Goal: Task Accomplishment & Management: Complete application form

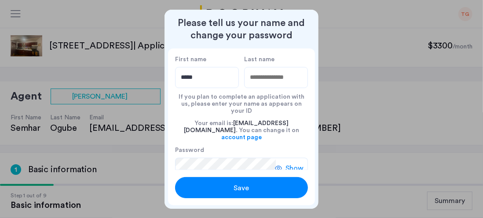
type input "*****"
click at [275, 81] on input "Last name" at bounding box center [276, 77] width 64 height 21
type input "****"
click at [234, 188] on span "Save" at bounding box center [241, 188] width 15 height 11
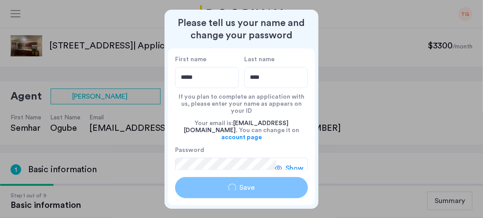
type input "*****"
type input "****"
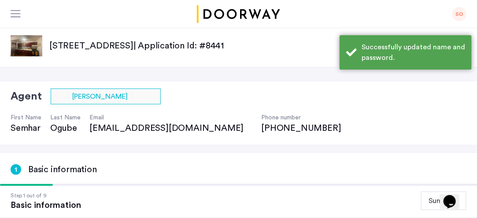
click at [233, 95] on div "Agent Select agent × [PERSON_NAME]" at bounding box center [180, 96] width 339 height 16
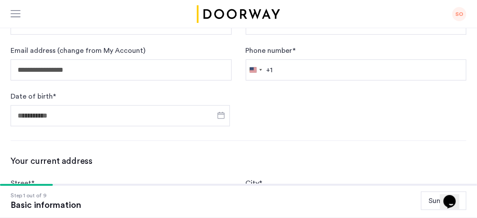
scroll to position [192, 0]
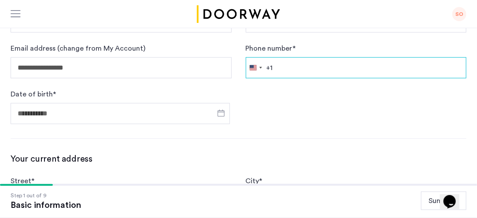
click at [413, 71] on input "Phone number *" at bounding box center [356, 67] width 221 height 21
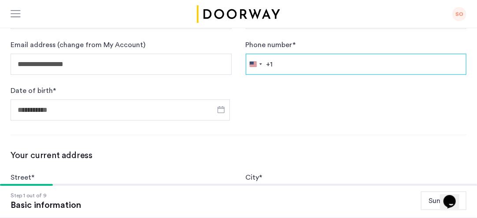
click at [413, 71] on input "Phone number *" at bounding box center [356, 64] width 221 height 21
type input "**********"
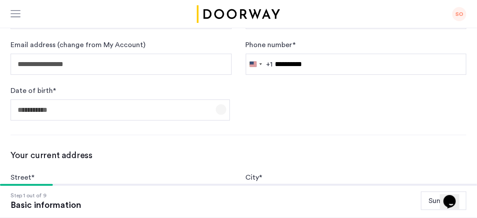
click at [217, 110] on span "Open calendar" at bounding box center [220, 109] width 21 height 21
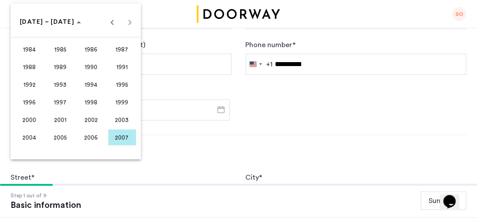
click at [127, 24] on div "[DATE] to [DATE] [DATE] – [DATE]" at bounding box center [76, 22] width 126 height 18
click at [111, 22] on span "Previous 24 years" at bounding box center [112, 22] width 18 height 18
click at [129, 22] on span "Next 24 years" at bounding box center [130, 22] width 18 height 18
click at [94, 80] on span "1970" at bounding box center [91, 85] width 28 height 16
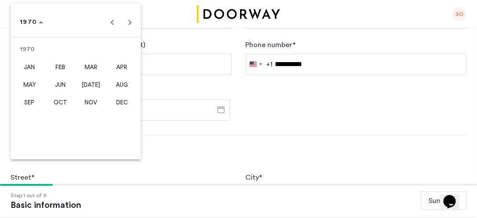
click at [99, 99] on span "NOV" at bounding box center [91, 102] width 28 height 16
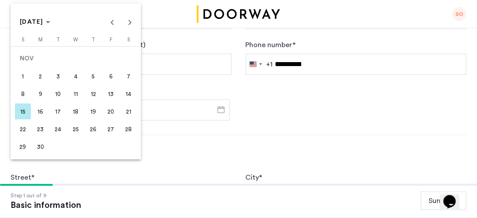
click at [27, 73] on span "1" at bounding box center [23, 76] width 16 height 16
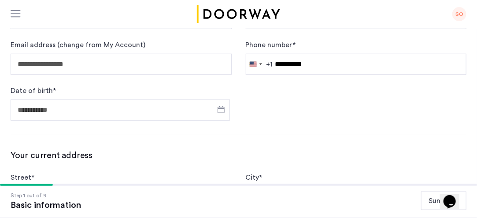
type input "**********"
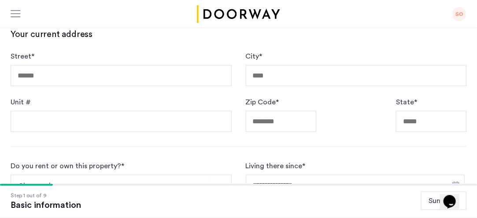
scroll to position [319, 0]
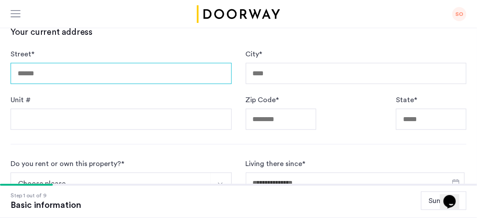
click at [115, 69] on input "Street *" at bounding box center [121, 73] width 221 height 21
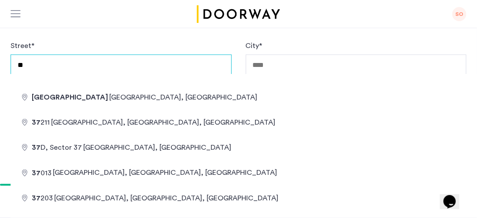
type input "**********"
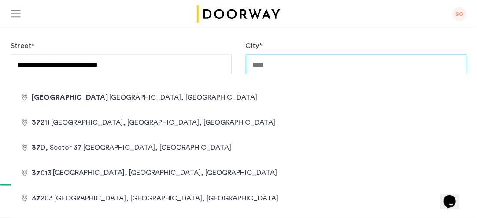
type input "**********"
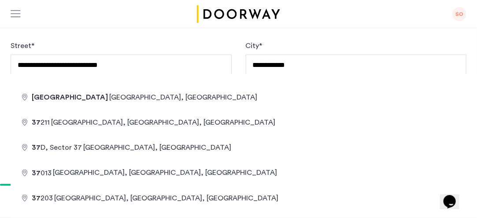
type input "*****"
type input "********"
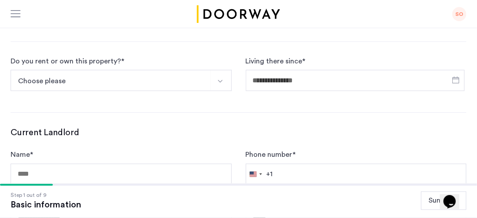
scroll to position [423, 0]
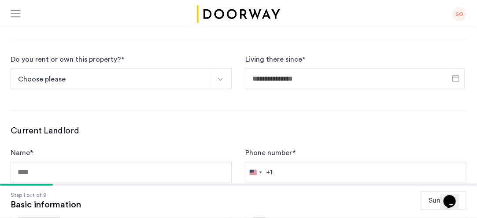
click at [218, 76] on img "Select option" at bounding box center [220, 79] width 7 height 7
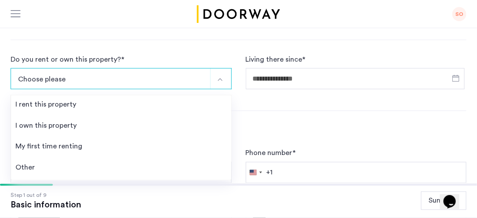
scroll to position [436, 0]
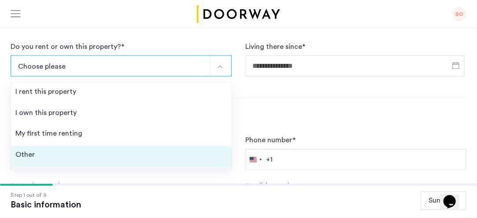
click at [138, 154] on li "Other" at bounding box center [121, 156] width 220 height 21
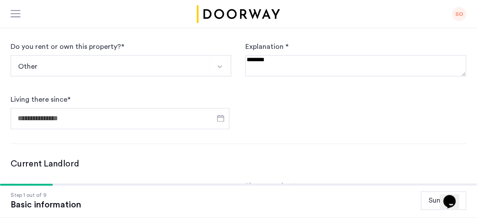
click at [219, 63] on img "Select option" at bounding box center [219, 66] width 7 height 7
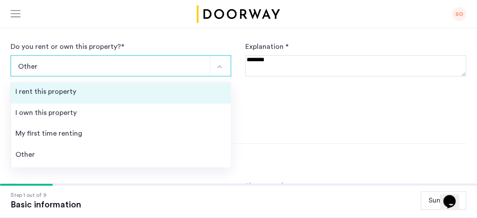
click at [138, 92] on li "I rent this property" at bounding box center [121, 93] width 220 height 21
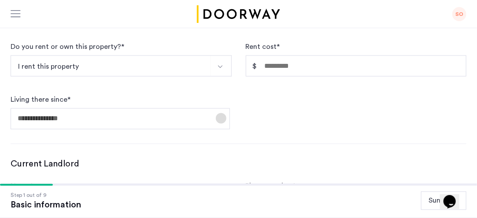
click at [221, 118] on span "Open calendar" at bounding box center [220, 118] width 21 height 21
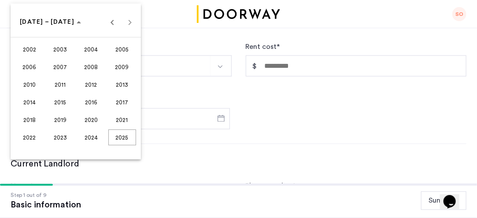
click at [60, 136] on span "2023" at bounding box center [61, 137] width 28 height 16
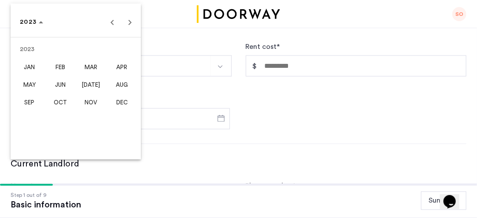
click at [92, 85] on span "[DATE]" at bounding box center [91, 85] width 28 height 16
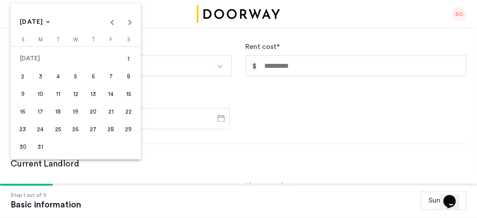
click at [128, 59] on span "1" at bounding box center [129, 59] width 16 height 16
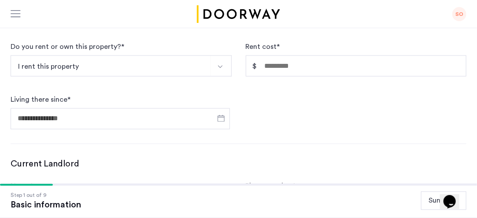
type input "**********"
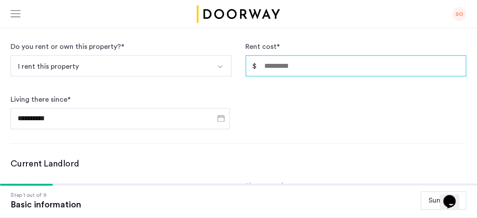
click at [412, 66] on input "Rent cost *" at bounding box center [356, 65] width 221 height 21
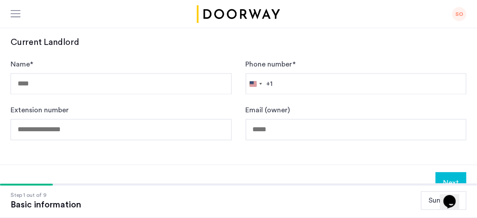
scroll to position [556, 0]
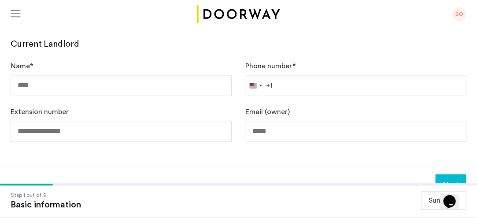
type input "*****"
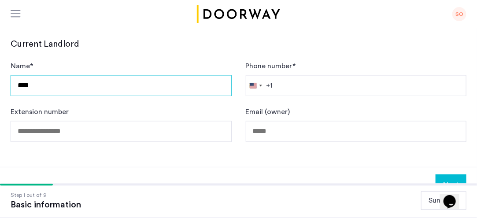
drag, startPoint x: 48, startPoint y: 83, endPoint x: 0, endPoint y: 121, distance: 61.0
type input "******"
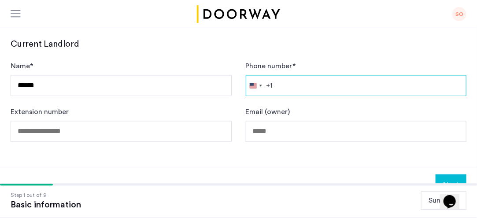
click at [315, 81] on input "Phone number *" at bounding box center [356, 85] width 221 height 21
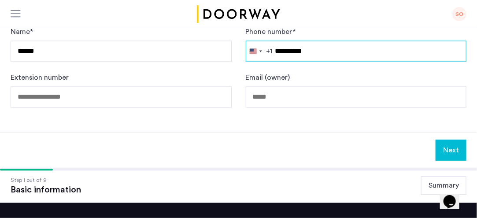
scroll to position [587, 0]
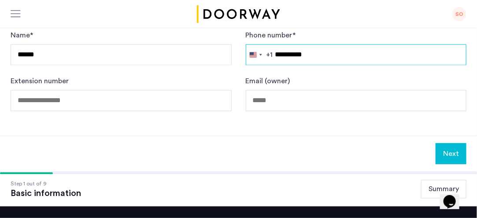
type input "**********"
click at [448, 148] on button "Next" at bounding box center [450, 153] width 31 height 21
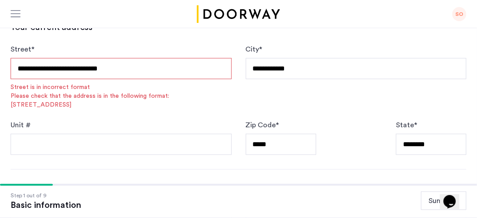
scroll to position [331, 0]
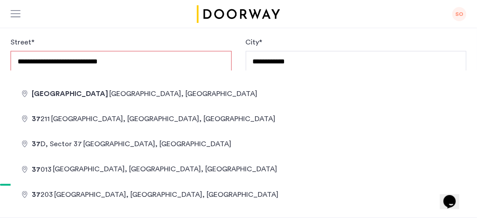
drag, startPoint x: 124, startPoint y: 60, endPoint x: 102, endPoint y: 59, distance: 22.5
drag, startPoint x: 102, startPoint y: 59, endPoint x: 85, endPoint y: 76, distance: 24.3
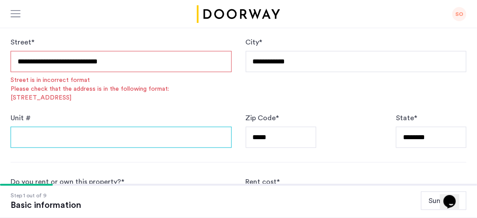
click at [94, 127] on input "Unit #" at bounding box center [121, 137] width 221 height 21
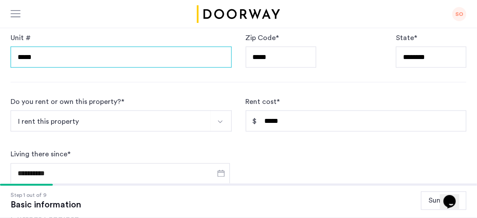
scroll to position [353, 0]
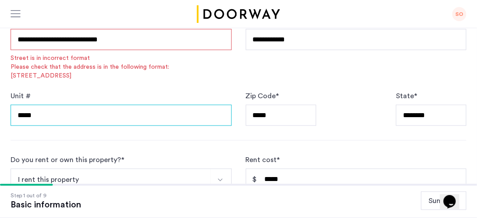
type input "*****"
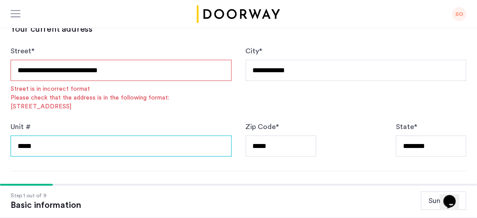
scroll to position [323, 0]
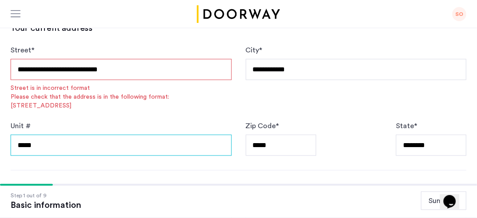
click at [16, 135] on input "*****" at bounding box center [121, 145] width 221 height 21
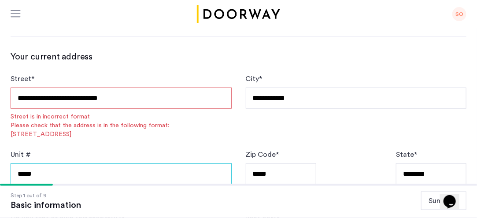
scroll to position [280, 0]
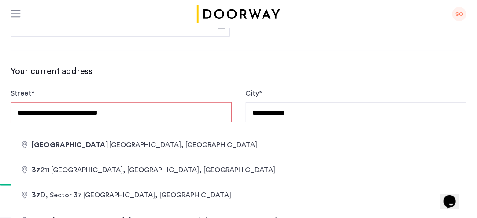
click at [130, 109] on input "**********" at bounding box center [121, 112] width 221 height 21
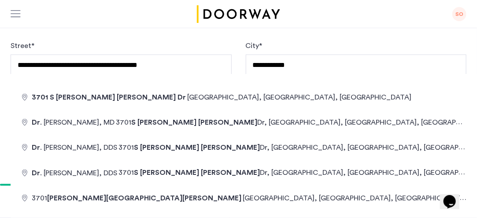
type input "**********"
type input "**"
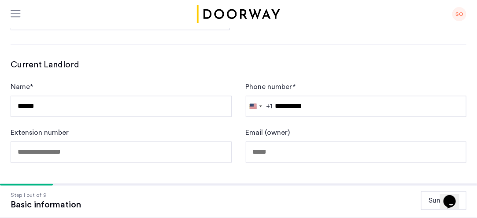
scroll to position [639, 0]
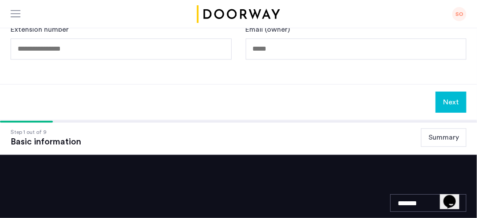
click at [368, 31] on div "Email (owner)" at bounding box center [356, 41] width 221 height 35
click at [451, 97] on button "Next" at bounding box center [450, 102] width 31 height 21
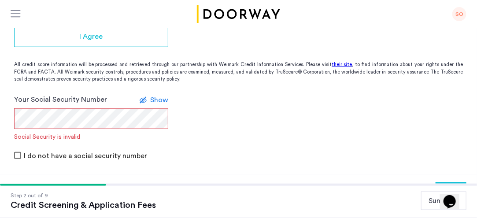
scroll to position [221, 0]
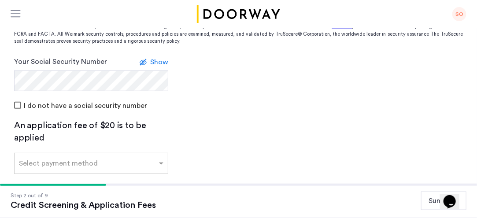
click at [358, 152] on app-credit-screening "2 Credit Screening & Application Fees Application Fees Please submit your appli…" at bounding box center [238, 95] width 477 height 327
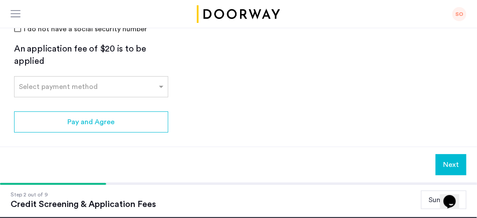
scroll to position [316, 0]
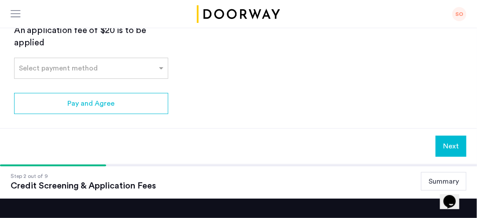
click at [439, 172] on button "Summary" at bounding box center [443, 181] width 45 height 18
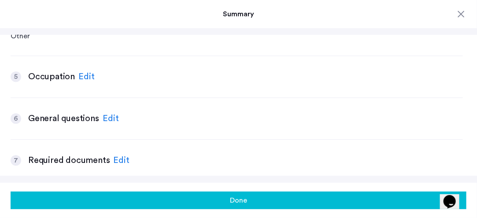
scroll to position [706, 0]
click at [85, 77] on div "Edit" at bounding box center [86, 76] width 16 height 13
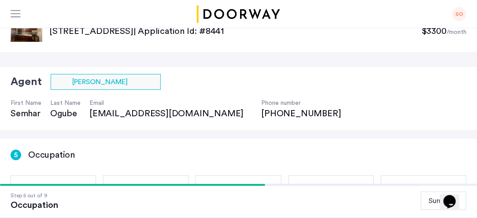
scroll to position [98, 0]
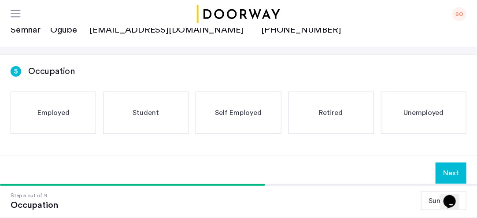
click at [59, 109] on span "Employed" at bounding box center [53, 112] width 32 height 11
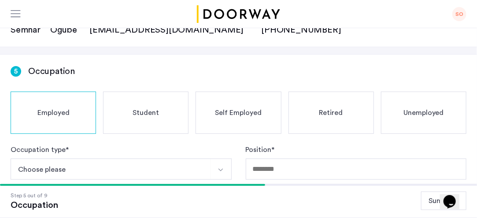
scroll to position [186, 0]
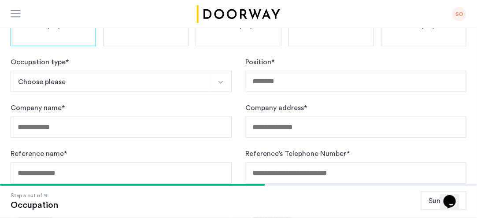
click at [222, 84] on img "Select option" at bounding box center [220, 82] width 7 height 7
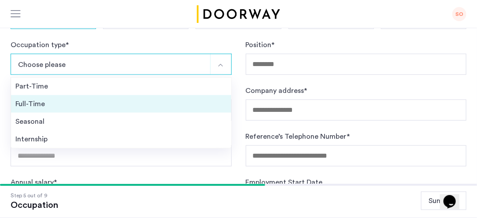
click at [46, 107] on div "Full-Time" at bounding box center [120, 104] width 211 height 11
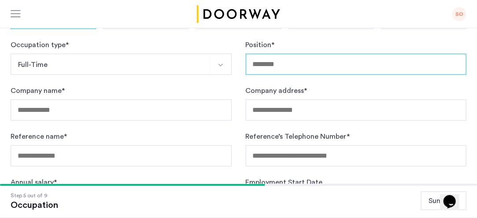
click at [332, 66] on input "Position *" at bounding box center [356, 64] width 221 height 21
type input "**********"
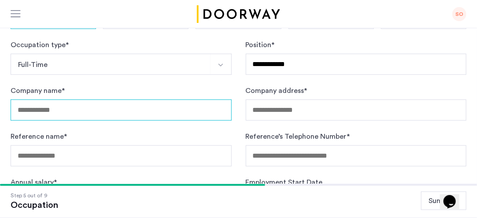
click at [104, 113] on input "Company name *" at bounding box center [121, 109] width 221 height 21
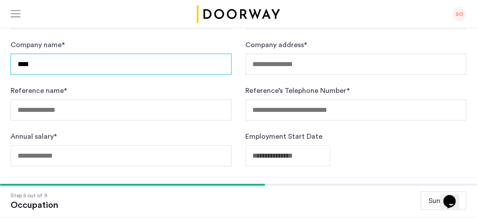
click at [147, 56] on input "****" at bounding box center [121, 64] width 221 height 21
click at [88, 59] on input "****" at bounding box center [121, 64] width 221 height 21
click at [77, 65] on input "****" at bounding box center [121, 64] width 221 height 21
type input "****"
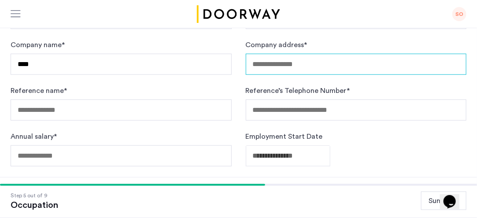
type input "**********"
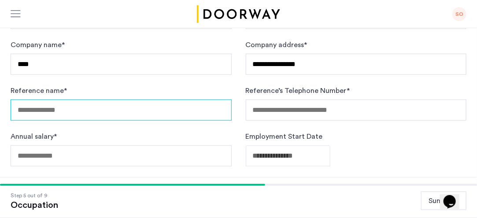
click at [128, 113] on input "Reference name *" at bounding box center [121, 109] width 221 height 21
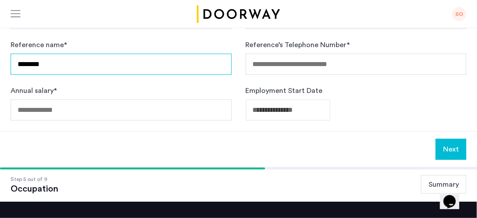
type input "********"
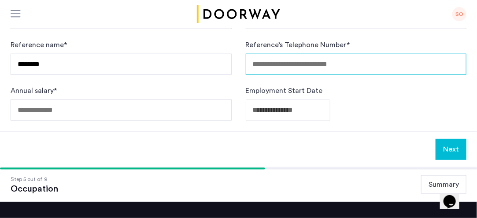
click at [286, 66] on input "Reference’s Telephone Number *" at bounding box center [356, 64] width 221 height 21
type input "*****"
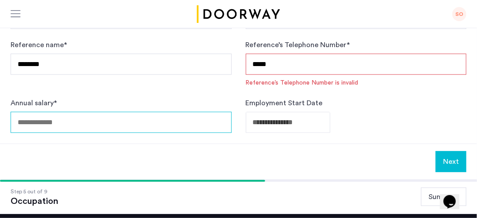
click at [105, 107] on div "Annual salary *" at bounding box center [121, 115] width 221 height 35
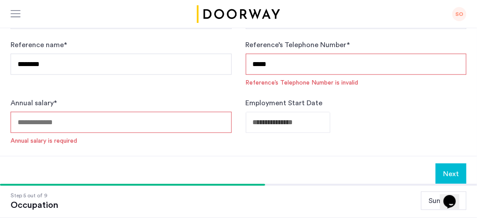
drag, startPoint x: 276, startPoint y: 64, endPoint x: 252, endPoint y: 63, distance: 24.2
click at [252, 63] on input "*****" at bounding box center [356, 64] width 221 height 21
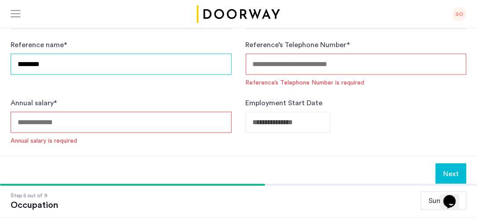
click at [100, 63] on input "********" at bounding box center [121, 64] width 221 height 21
paste input "******"
type input "**********"
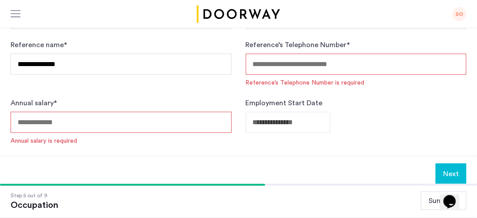
click at [296, 65] on input "Reference’s Telephone Number *" at bounding box center [356, 64] width 221 height 21
type input "**********"
click at [115, 120] on input "Annual salary *" at bounding box center [121, 122] width 221 height 21
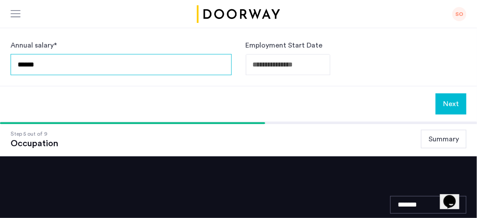
type input "******"
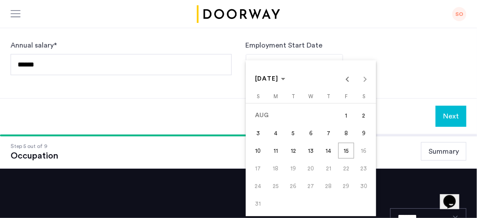
click at [364, 80] on div "[DATE] [DATE]" at bounding box center [311, 79] width 126 height 18
click at [289, 79] on span "Choose month and year" at bounding box center [269, 78] width 37 height 21
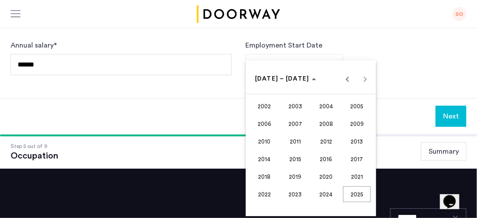
click at [297, 196] on span "2023" at bounding box center [295, 194] width 28 height 16
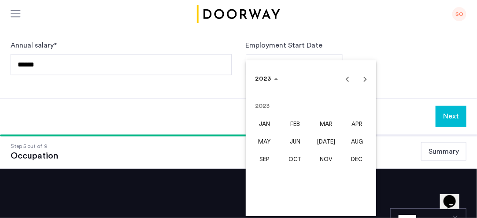
click at [294, 161] on span "OCT" at bounding box center [295, 159] width 28 height 16
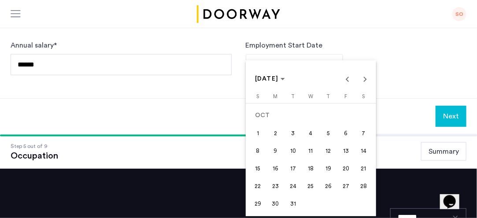
click at [274, 169] on span "16" at bounding box center [276, 168] width 16 height 16
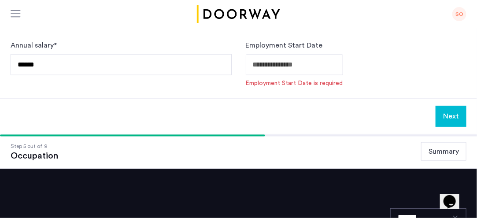
type input "**********"
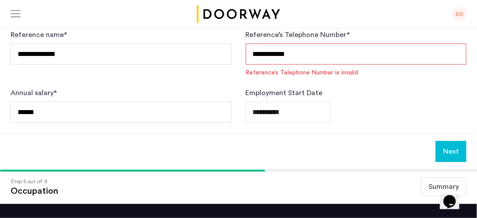
scroll to position [303, 0]
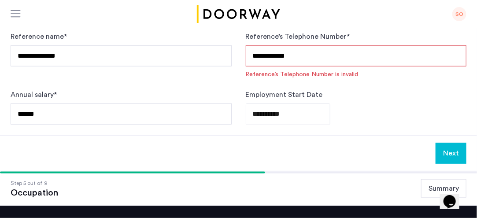
click at [434, 189] on button "Summary" at bounding box center [443, 188] width 45 height 18
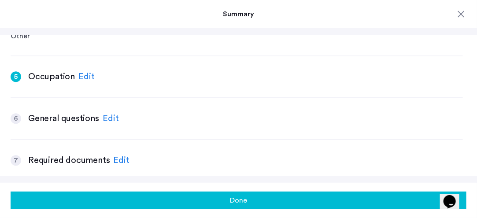
click at [111, 117] on div "Edit" at bounding box center [111, 118] width 16 height 13
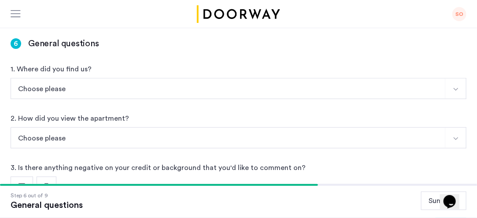
scroll to position [132, 0]
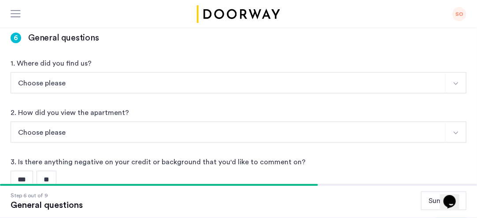
click at [459, 81] on img "Select option" at bounding box center [455, 83] width 7 height 7
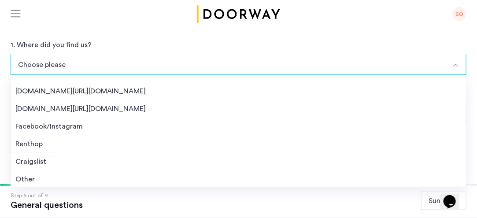
scroll to position [13, 0]
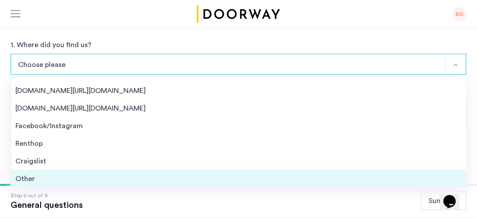
click at [395, 175] on div "Other" at bounding box center [238, 178] width 446 height 11
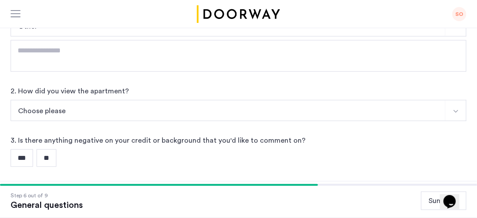
scroll to position [201, 0]
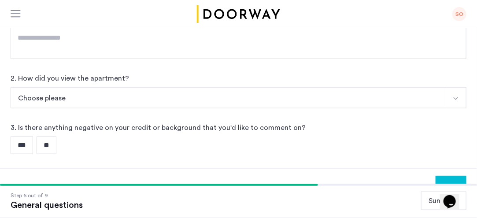
click at [458, 98] on img "Select option" at bounding box center [455, 98] width 7 height 7
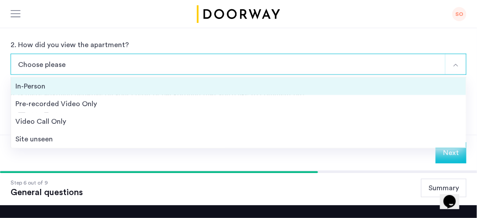
click at [254, 88] on div "In-Person" at bounding box center [238, 86] width 446 height 11
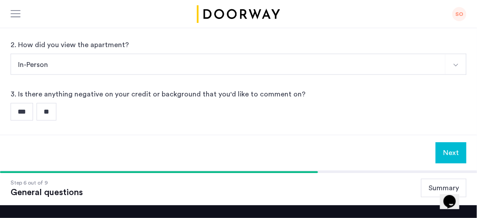
click at [53, 115] on input "**" at bounding box center [47, 112] width 20 height 18
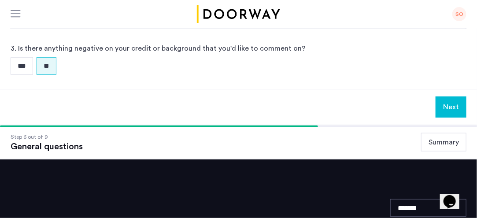
click at [448, 140] on button "Summary" at bounding box center [443, 142] width 45 height 18
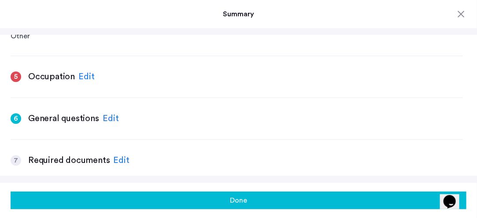
click at [118, 161] on div "Edit" at bounding box center [121, 160] width 16 height 13
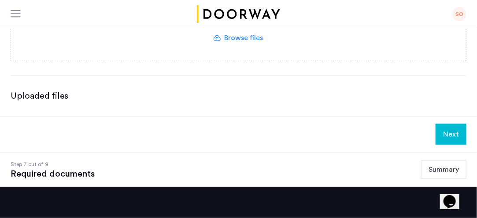
scroll to position [176, 0]
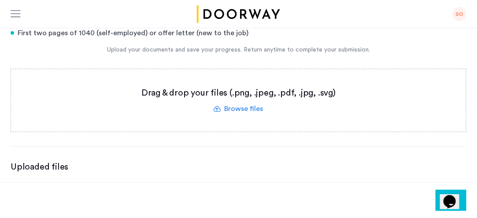
click at [251, 108] on label at bounding box center [238, 100] width 455 height 62
click at [0, 0] on input "file" at bounding box center [0, 0] width 0 height 0
click at [239, 108] on label at bounding box center [238, 100] width 455 height 62
click at [0, 0] on input "file" at bounding box center [0, 0] width 0 height 0
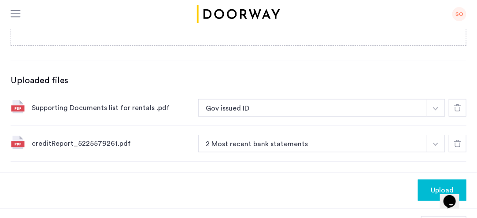
scroll to position [264, 0]
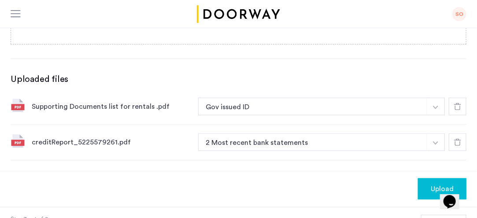
click at [18, 105] on img at bounding box center [18, 105] width 14 height 14
click at [458, 103] on use at bounding box center [457, 106] width 7 height 7
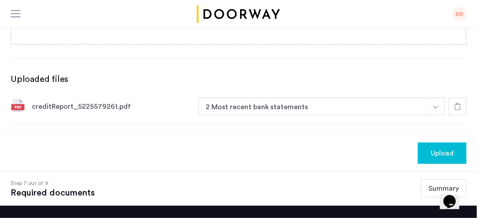
click at [462, 105] on div at bounding box center [457, 107] width 18 height 18
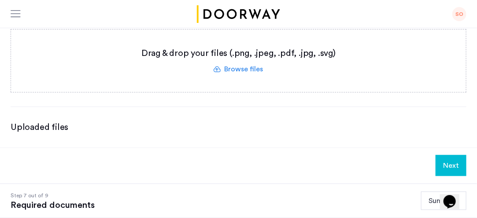
scroll to position [207, 0]
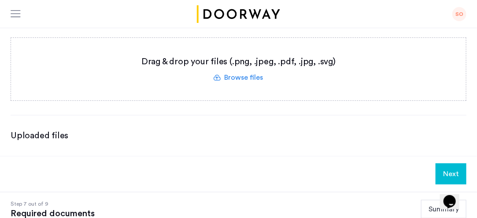
click at [250, 77] on label at bounding box center [238, 69] width 455 height 62
click at [0, 0] on input "file" at bounding box center [0, 0] width 0 height 0
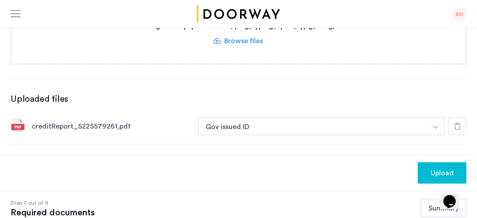
scroll to position [267, 0]
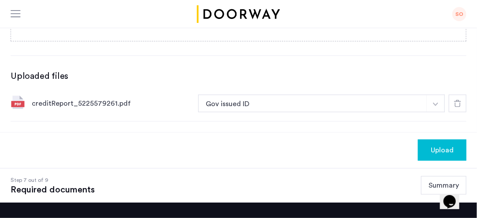
click at [436, 104] on img "button" at bounding box center [435, 105] width 5 height 4
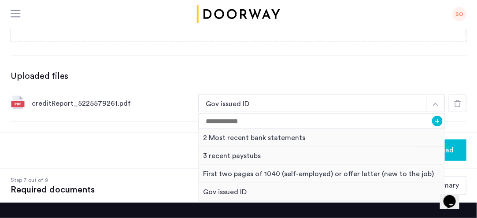
click at [441, 62] on div "Gov issued ID* 2 Most recent bank statements 3 recent paystubs First two pages …" at bounding box center [239, 22] width 456 height 198
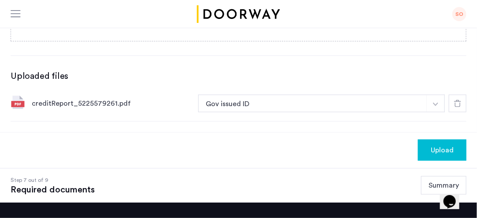
click at [434, 105] on img "button" at bounding box center [435, 105] width 5 height 4
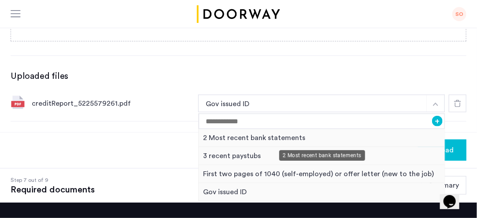
click at [281, 135] on div "2 Most recent bank statements" at bounding box center [321, 138] width 246 height 18
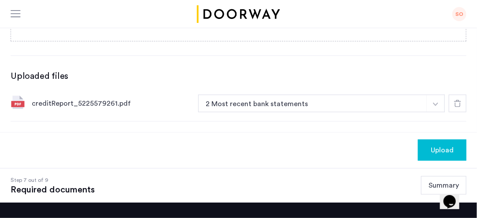
click at [439, 152] on span "Upload" at bounding box center [441, 150] width 23 height 11
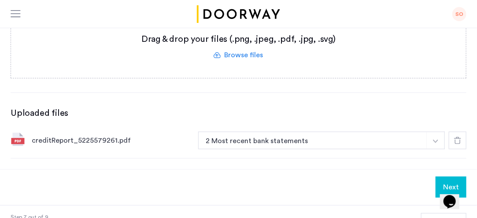
scroll to position [189, 0]
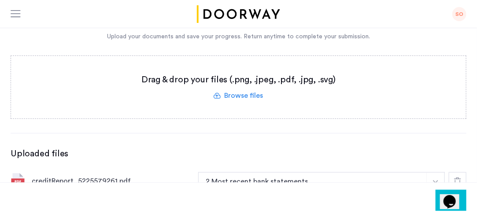
click at [239, 95] on label at bounding box center [238, 87] width 455 height 62
click at [0, 0] on input "file" at bounding box center [0, 0] width 0 height 0
click at [242, 93] on label at bounding box center [238, 87] width 455 height 62
click at [0, 0] on input "file" at bounding box center [0, 0] width 0 height 0
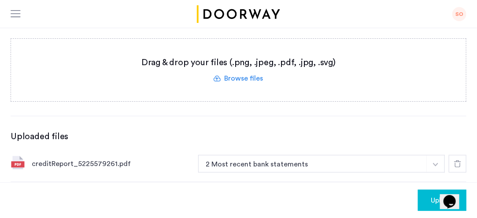
scroll to position [199, 0]
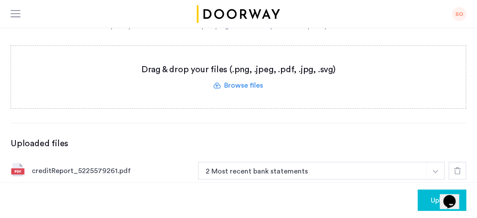
click at [248, 87] on label at bounding box center [238, 77] width 455 height 62
click at [0, 0] on input "file" at bounding box center [0, 0] width 0 height 0
click at [208, 142] on div "Uploaded files" at bounding box center [239, 143] width 456 height 12
drag, startPoint x: 451, startPoint y: 90, endPoint x: 478, endPoint y: 88, distance: 26.4
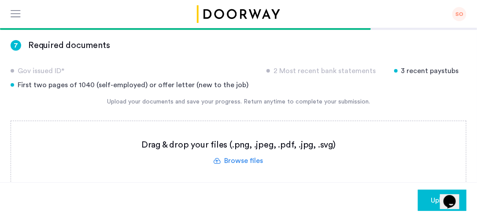
scroll to position [156, 0]
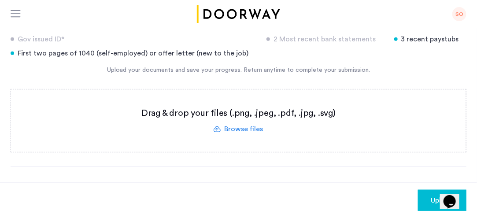
click at [239, 132] on label at bounding box center [238, 120] width 455 height 62
click at [0, 0] on input "file" at bounding box center [0, 0] width 0 height 0
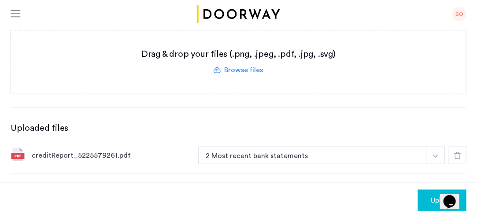
scroll to position [154, 0]
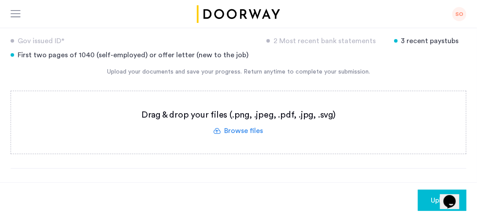
click at [242, 129] on label at bounding box center [238, 122] width 455 height 62
click at [0, 0] on input "file" at bounding box center [0, 0] width 0 height 0
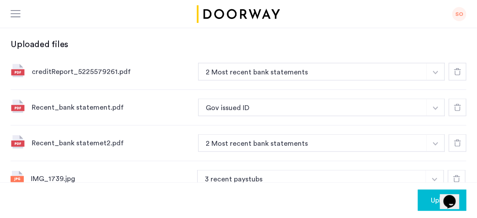
scroll to position [300, 0]
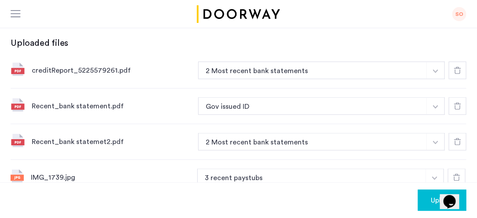
click at [456, 103] on icon at bounding box center [457, 106] width 7 height 7
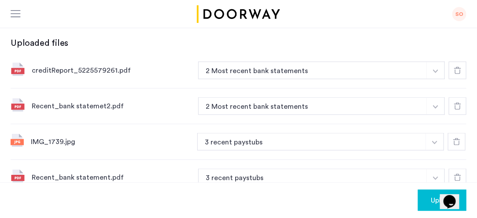
click at [456, 103] on icon at bounding box center [457, 106] width 7 height 7
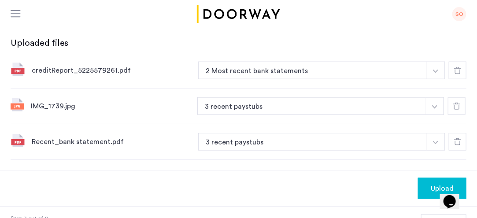
click at [455, 140] on icon at bounding box center [457, 141] width 7 height 7
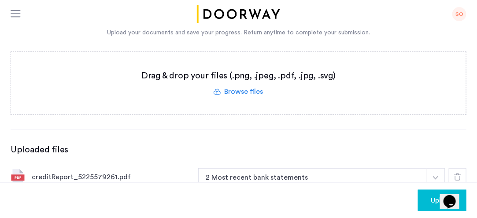
scroll to position [190, 0]
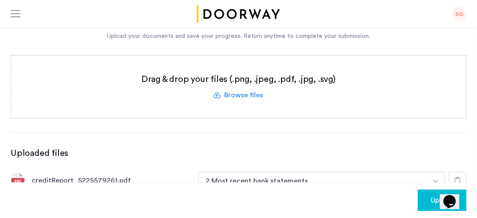
click at [238, 99] on label at bounding box center [238, 86] width 455 height 62
click at [0, 0] on input "file" at bounding box center [0, 0] width 0 height 0
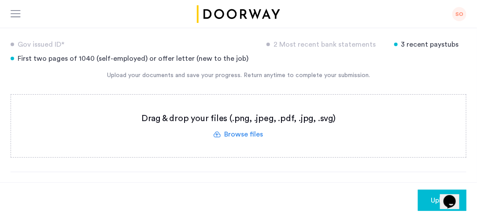
scroll to position [150, 0]
click at [236, 137] on label at bounding box center [238, 126] width 455 height 62
click at [0, 0] on input "file" at bounding box center [0, 0] width 0 height 0
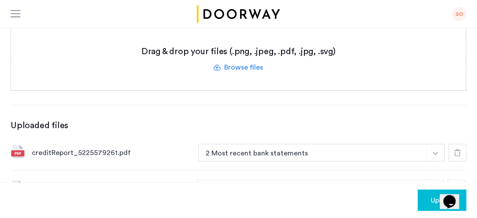
scroll to position [187, 0]
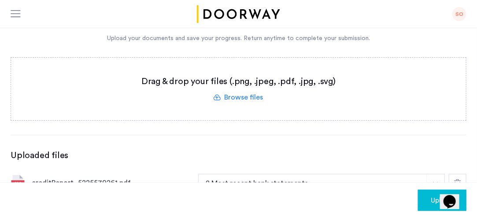
click at [236, 97] on label at bounding box center [238, 89] width 455 height 62
click at [0, 0] on input "file" at bounding box center [0, 0] width 0 height 0
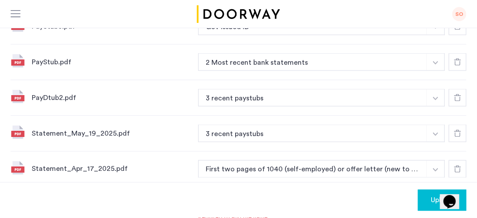
scroll to position [480, 0]
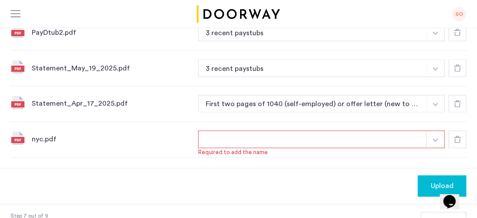
click at [454, 136] on icon at bounding box center [457, 139] width 7 height 7
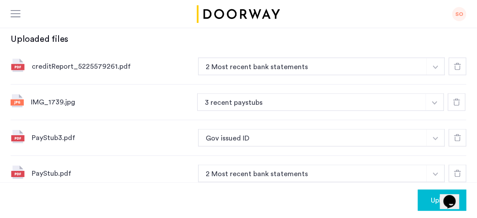
scroll to position [253, 0]
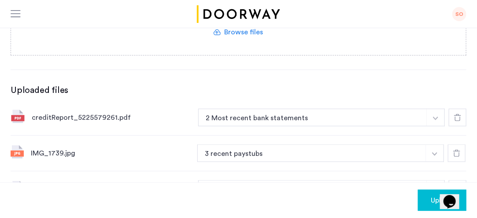
click at [237, 35] on label at bounding box center [238, 24] width 455 height 62
click at [0, 0] on input "file" at bounding box center [0, 0] width 0 height 0
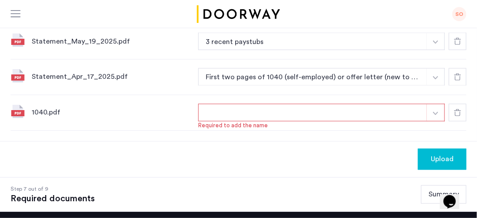
scroll to position [511, 0]
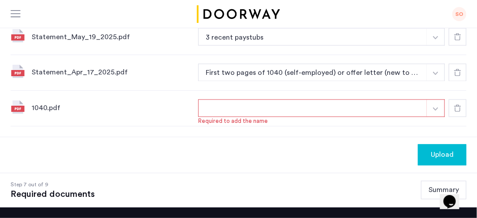
click at [434, 107] on img "button" at bounding box center [435, 109] width 5 height 4
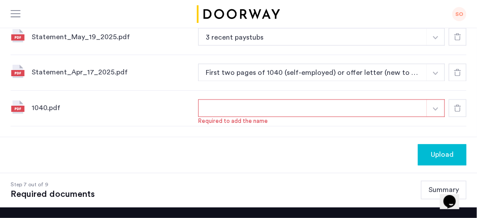
click at [374, 104] on button "button" at bounding box center [312, 108] width 229 height 18
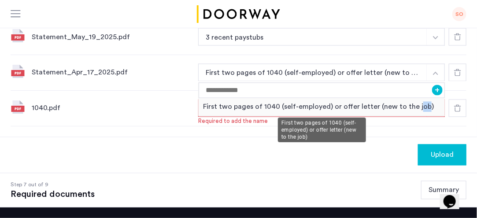
drag, startPoint x: 421, startPoint y: 105, endPoint x: 414, endPoint y: 105, distance: 7.1
click at [414, 105] on div "First two pages of 1040 (self-employed) or offer letter (new to the job)" at bounding box center [321, 107] width 246 height 18
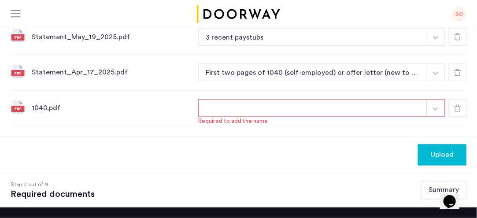
click at [419, 103] on button "button" at bounding box center [312, 108] width 229 height 18
click at [435, 107] on img "button" at bounding box center [435, 109] width 5 height 4
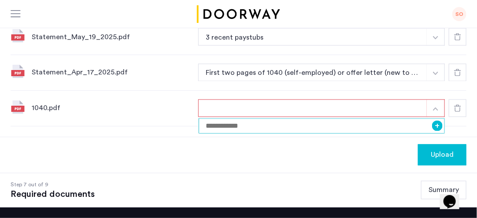
click at [397, 123] on input at bounding box center [321, 125] width 246 height 15
type input "****"
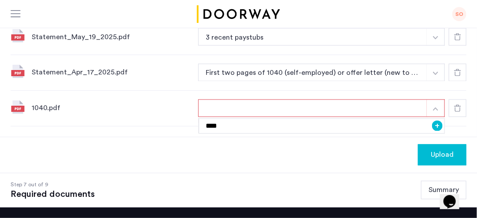
click at [390, 141] on div "Upload" at bounding box center [238, 155] width 477 height 36
click at [436, 107] on img "button" at bounding box center [435, 109] width 5 height 4
click at [437, 123] on button "+" at bounding box center [437, 126] width 11 height 11
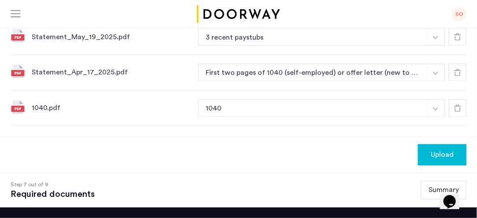
click at [434, 151] on span "Upload" at bounding box center [441, 155] width 23 height 11
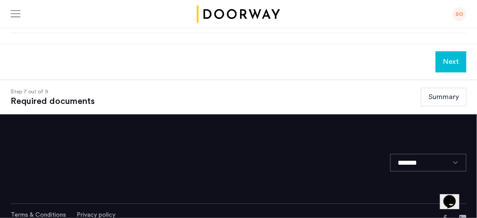
scroll to position [606, 0]
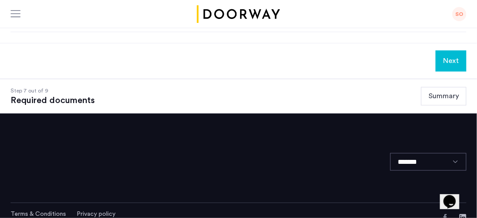
click at [449, 59] on button "Next" at bounding box center [450, 60] width 31 height 21
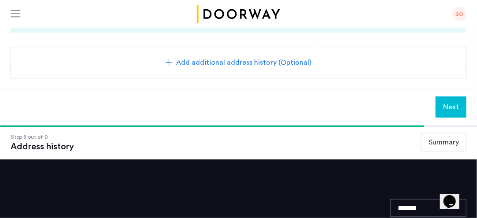
scroll to position [269, 0]
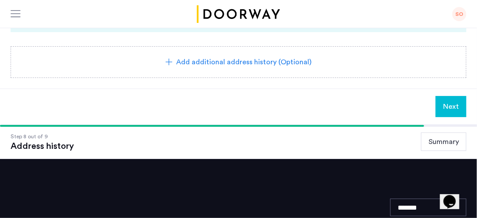
click at [448, 106] on span "Next" at bounding box center [451, 106] width 16 height 11
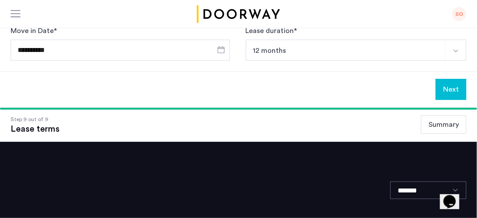
scroll to position [166, 0]
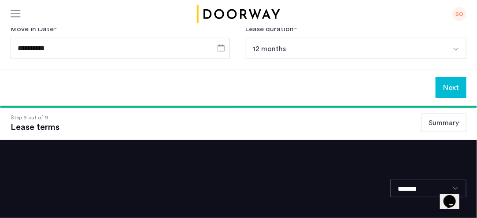
click at [447, 90] on button "Next" at bounding box center [450, 87] width 31 height 21
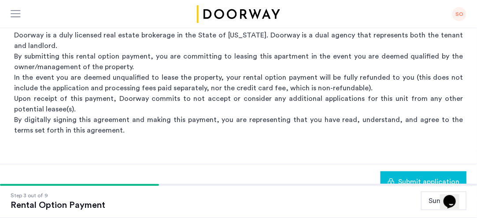
scroll to position [239, 0]
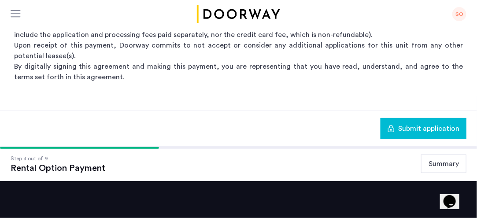
click at [426, 126] on span "Submit application" at bounding box center [428, 128] width 61 height 11
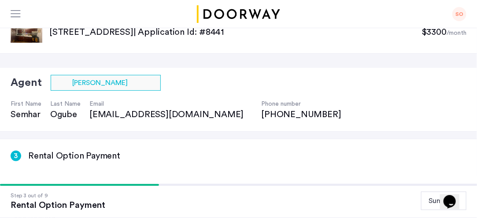
scroll to position [19, 0]
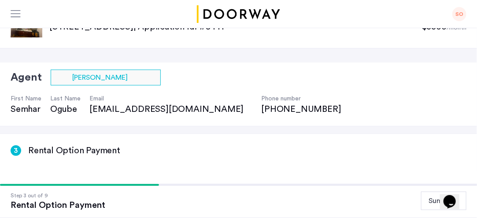
click at [426, 205] on button "Summary" at bounding box center [443, 200] width 45 height 18
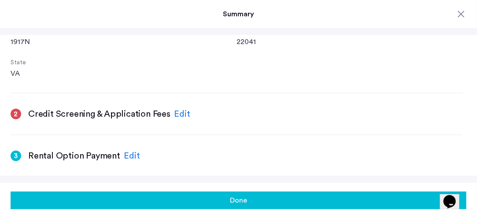
scroll to position [215, 0]
click at [174, 114] on div "Edit" at bounding box center [182, 113] width 16 height 13
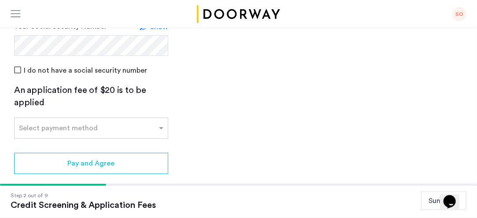
scroll to position [254, 0]
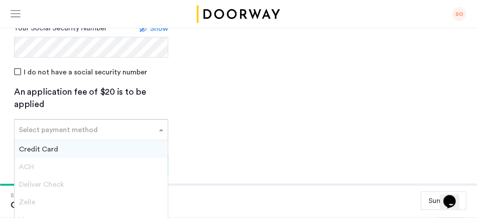
click at [160, 125] on span at bounding box center [162, 130] width 11 height 11
click at [147, 140] on div "Credit Card" at bounding box center [91, 149] width 153 height 18
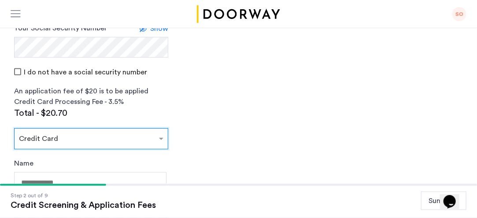
scroll to position [332, 0]
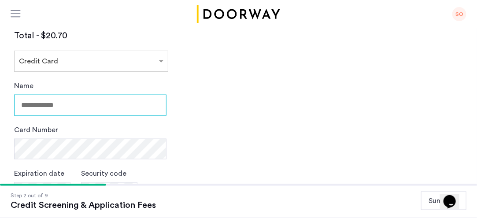
click at [103, 95] on input "Name" at bounding box center [90, 105] width 152 height 21
type input "**********"
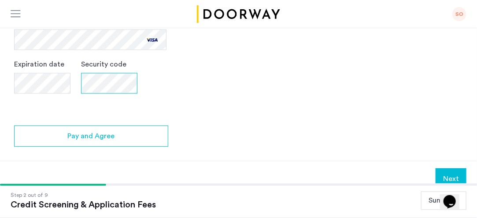
scroll to position [445, 0]
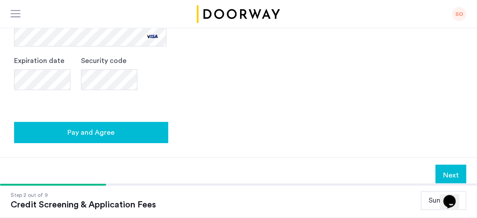
click at [59, 127] on div "Pay and Agree" at bounding box center [91, 132] width 140 height 11
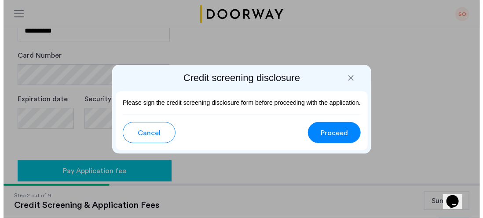
scroll to position [0, 0]
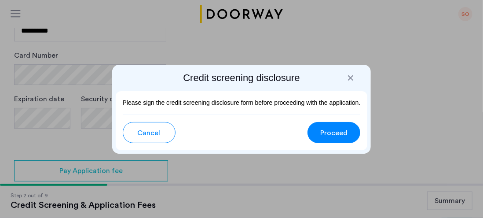
click at [334, 129] on span "Proceed" at bounding box center [333, 133] width 27 height 11
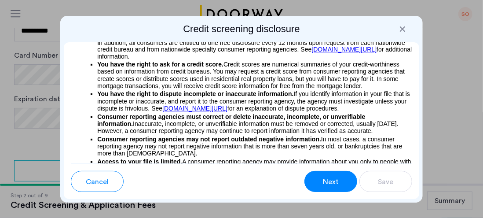
click at [333, 181] on span "Next" at bounding box center [331, 181] width 16 height 11
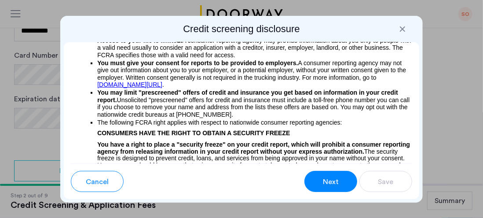
click at [322, 186] on button "Next" at bounding box center [331, 181] width 53 height 21
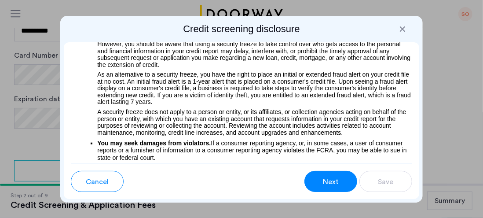
click at [331, 183] on span "Next" at bounding box center [331, 181] width 16 height 11
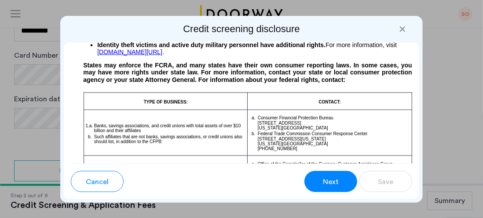
click at [331, 185] on span "Next" at bounding box center [331, 181] width 16 height 11
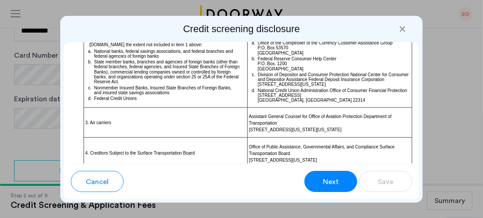
click at [323, 178] on div "Next" at bounding box center [331, 181] width 17 height 11
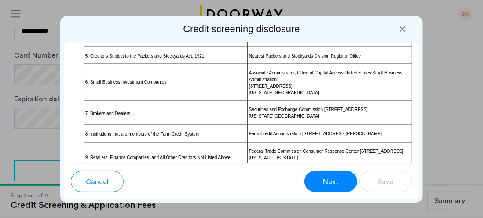
click at [325, 180] on span "Next" at bounding box center [331, 181] width 16 height 11
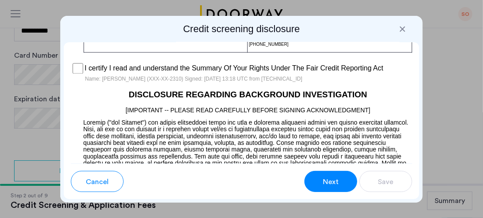
click at [333, 183] on span "Next" at bounding box center [331, 181] width 16 height 11
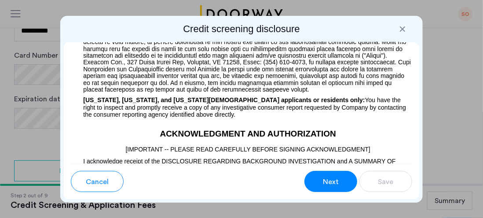
click at [331, 181] on span "Next" at bounding box center [331, 181] width 16 height 11
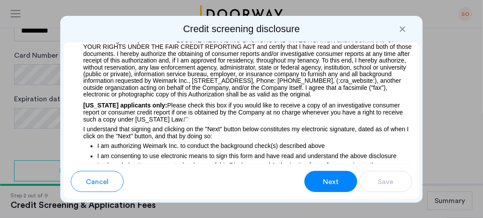
click at [328, 183] on span "Next" at bounding box center [331, 181] width 16 height 11
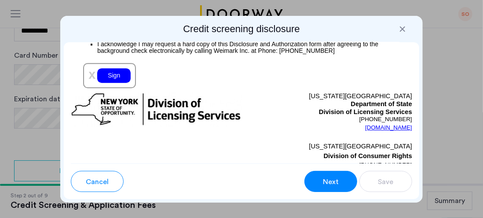
click at [325, 185] on span "Next" at bounding box center [331, 181] width 16 height 11
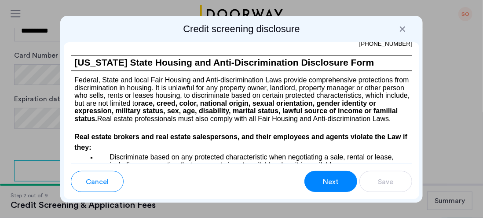
click at [328, 184] on span "Next" at bounding box center [331, 181] width 16 height 11
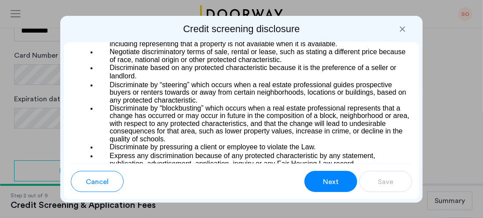
click at [329, 182] on span "Next" at bounding box center [331, 181] width 16 height 11
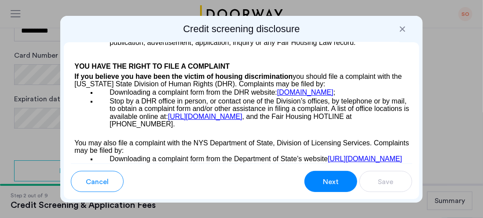
click at [328, 184] on span "Next" at bounding box center [331, 181] width 16 height 11
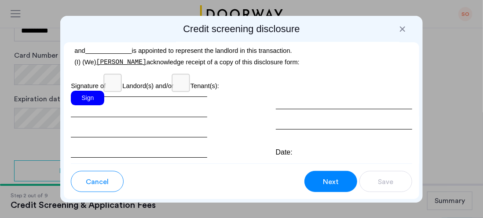
scroll to position [3169, 0]
click at [331, 185] on span "Next" at bounding box center [331, 181] width 16 height 11
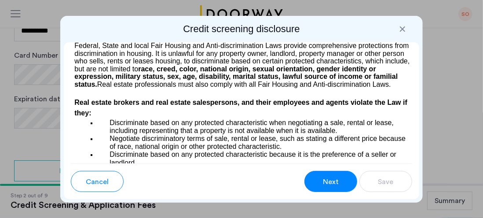
scroll to position [1247, 0]
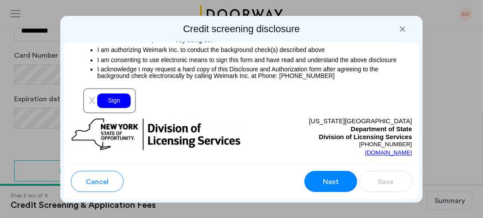
click at [113, 103] on div "Sign" at bounding box center [113, 100] width 33 height 15
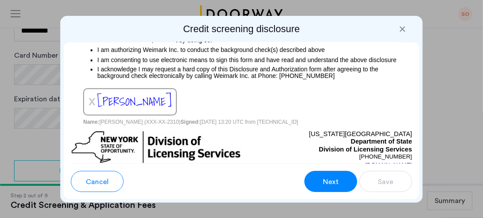
click at [329, 185] on span "Next" at bounding box center [331, 181] width 16 height 11
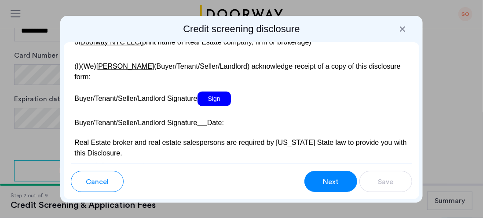
scroll to position [1983, 0]
click at [217, 104] on span "Sign" at bounding box center [214, 98] width 33 height 15
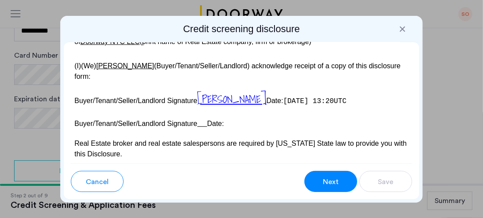
click at [215, 129] on p "Buyer/Tenant/Seller/Landlord Signature Date:" at bounding box center [242, 122] width 342 height 13
click at [334, 176] on span "Next" at bounding box center [331, 181] width 16 height 11
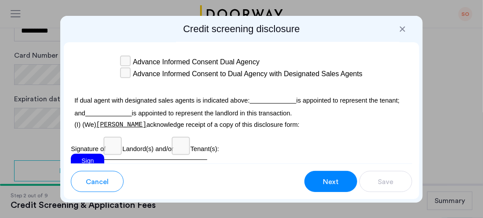
scroll to position [3188, 0]
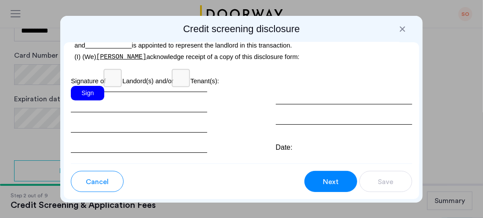
click at [84, 100] on div "Sign" at bounding box center [87, 93] width 33 height 15
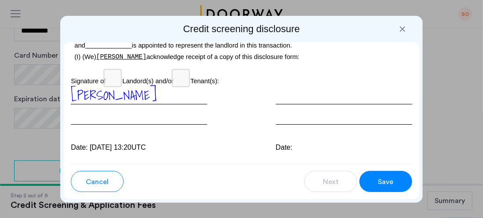
click at [385, 182] on span "Save" at bounding box center [385, 181] width 15 height 11
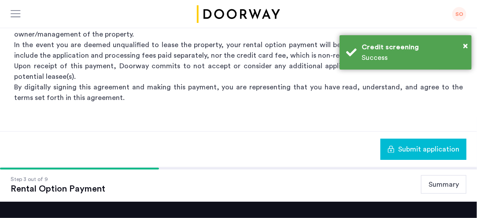
scroll to position [0, 0]
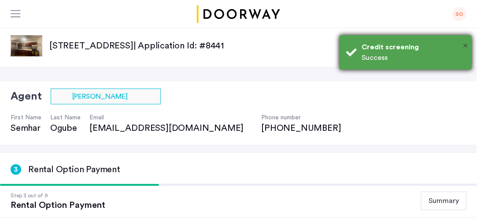
click at [464, 45] on span "×" at bounding box center [465, 45] width 5 height 9
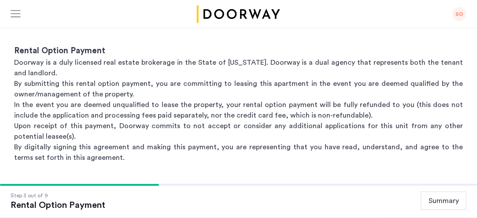
scroll to position [322, 0]
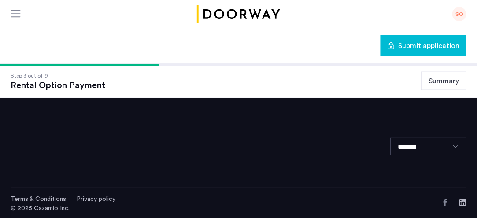
click at [426, 45] on span "Submit application" at bounding box center [428, 45] width 61 height 11
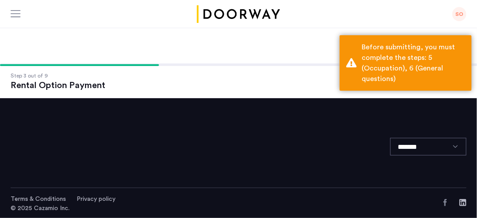
click at [300, 46] on div "Submit application" at bounding box center [238, 46] width 477 height 36
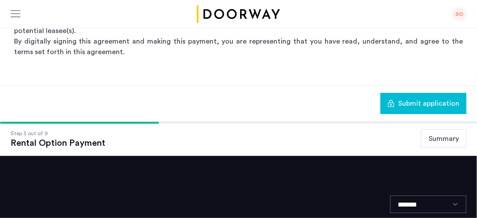
scroll to position [266, 0]
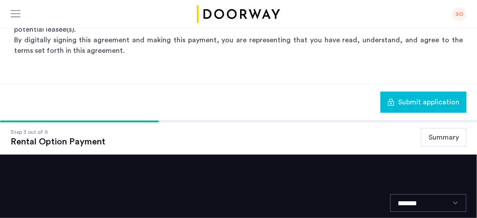
click at [452, 133] on button "Summary" at bounding box center [443, 137] width 45 height 18
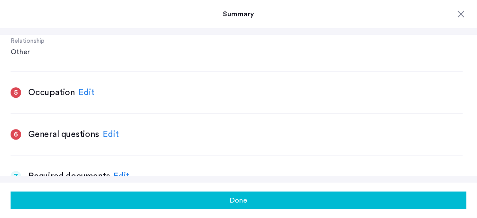
scroll to position [738, 0]
click at [84, 90] on div "Edit" at bounding box center [86, 91] width 16 height 13
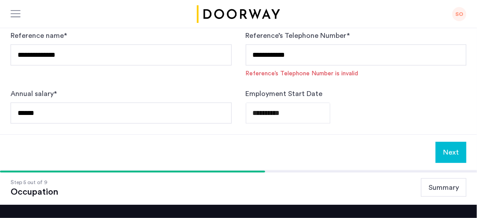
scroll to position [302, 0]
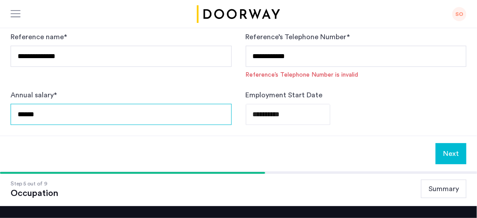
click at [26, 112] on input "******" at bounding box center [121, 114] width 221 height 21
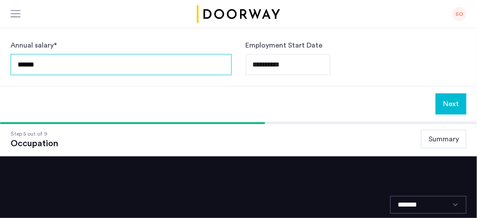
type input "******"
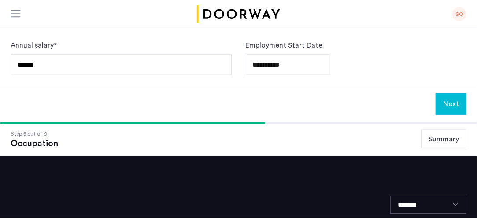
click at [445, 102] on button "Next" at bounding box center [450, 103] width 31 height 21
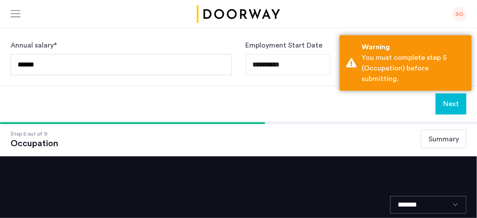
click at [389, 92] on div "Next" at bounding box center [238, 104] width 477 height 36
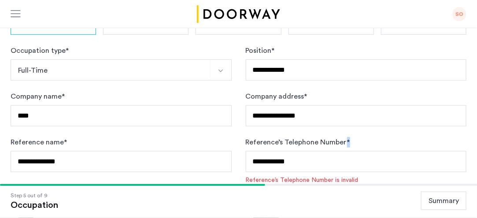
scroll to position [219, 0]
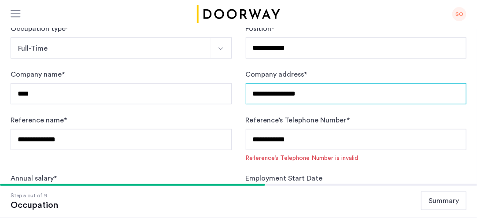
click at [312, 97] on input "**********" at bounding box center [356, 93] width 221 height 21
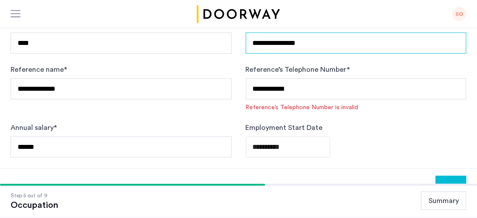
scroll to position [241, 0]
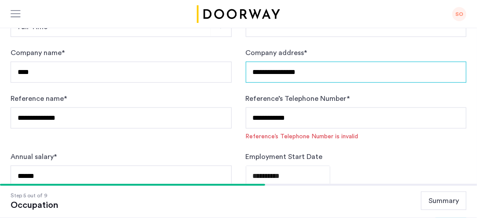
click at [350, 73] on input "**********" at bounding box center [356, 72] width 221 height 21
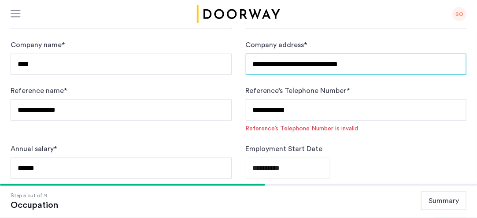
click at [372, 64] on input "**********" at bounding box center [356, 64] width 221 height 21
click at [300, 65] on input "**********" at bounding box center [356, 64] width 221 height 21
click at [372, 65] on input "**********" at bounding box center [356, 64] width 221 height 21
type input "**********"
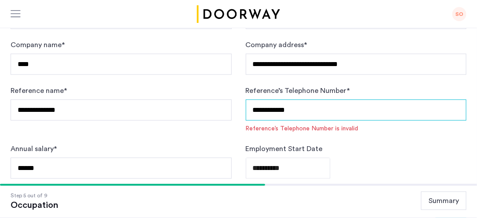
click at [268, 108] on input "**********" at bounding box center [356, 109] width 221 height 21
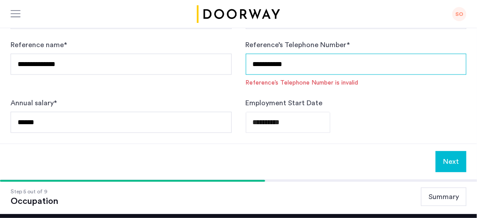
click at [279, 64] on input "**********" at bounding box center [356, 64] width 221 height 21
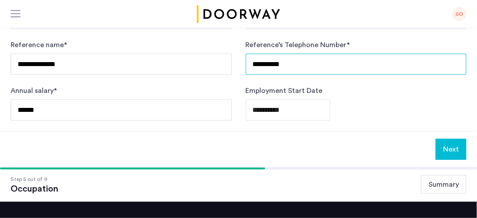
type input "**********"
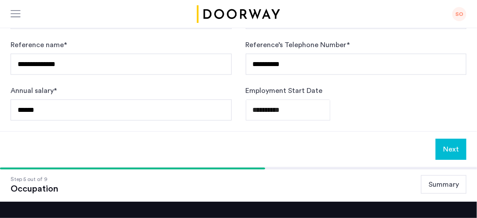
click at [450, 147] on button "Next" at bounding box center [450, 149] width 31 height 21
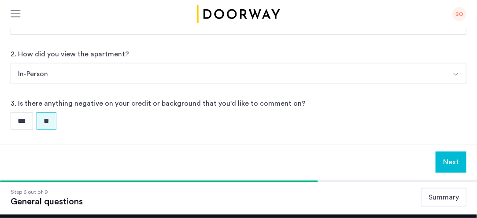
scroll to position [246, 0]
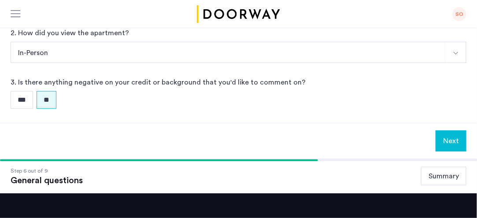
click at [452, 136] on button "Next" at bounding box center [450, 140] width 31 height 21
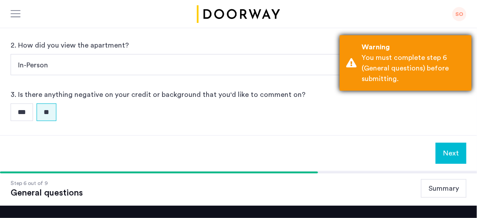
click at [445, 76] on div "You must complete step 6 (General questions) before submitting." at bounding box center [412, 68] width 103 height 32
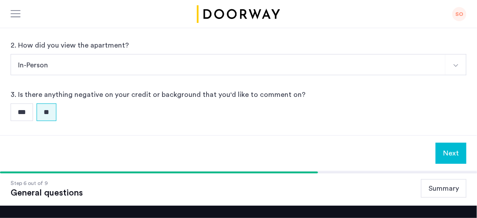
click at [442, 184] on button "Summary" at bounding box center [443, 188] width 45 height 18
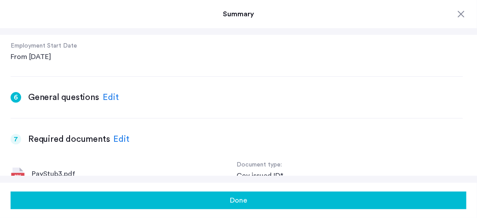
scroll to position [930, 0]
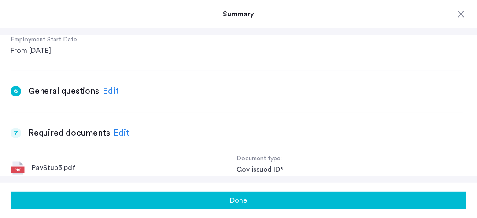
click at [107, 96] on div "Edit" at bounding box center [111, 91] width 16 height 13
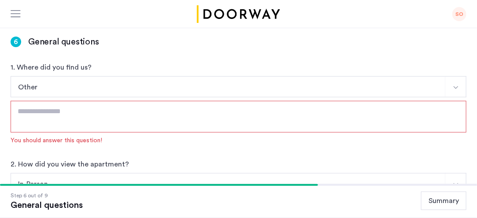
scroll to position [136, 0]
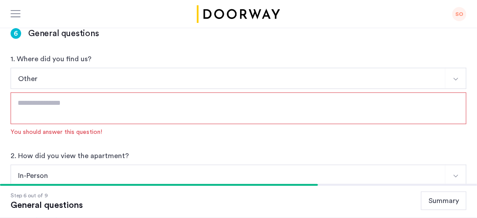
click at [249, 118] on textarea at bounding box center [239, 108] width 456 height 32
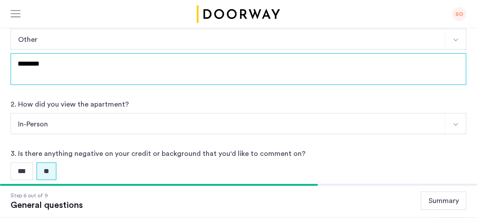
scroll to position [279, 0]
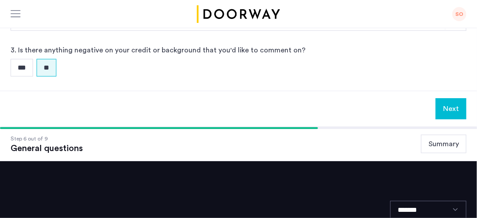
type textarea "********"
click at [438, 149] on button "Summary" at bounding box center [443, 144] width 45 height 18
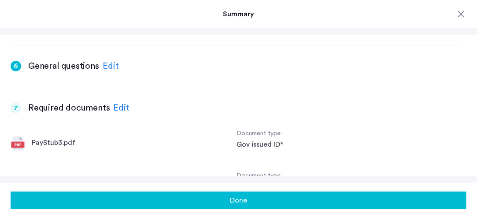
scroll to position [956, 0]
click at [115, 110] on div "Edit" at bounding box center [121, 107] width 16 height 13
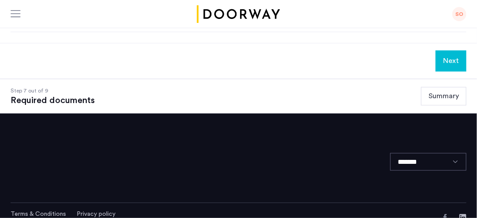
scroll to position [619, 0]
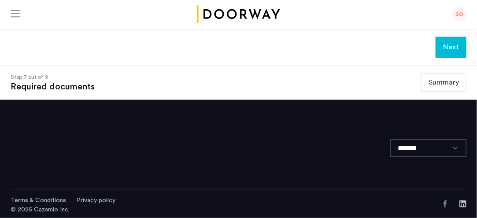
click at [452, 47] on button "Next" at bounding box center [450, 47] width 31 height 21
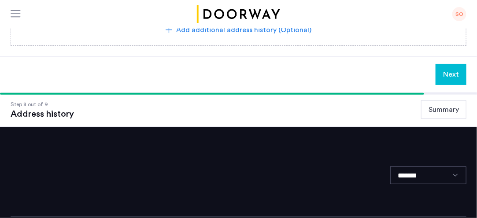
scroll to position [309, 0]
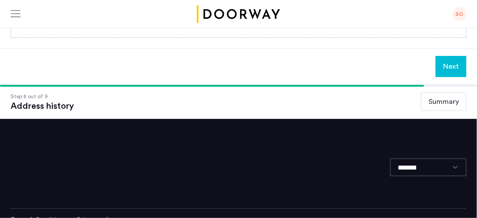
click at [450, 67] on span "Next" at bounding box center [451, 66] width 16 height 11
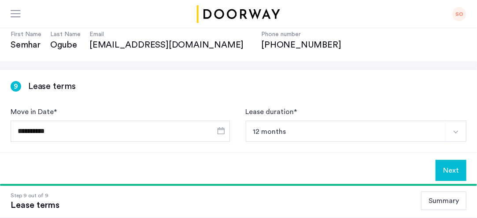
scroll to position [83, 0]
click at [451, 167] on button "Next" at bounding box center [450, 170] width 31 height 21
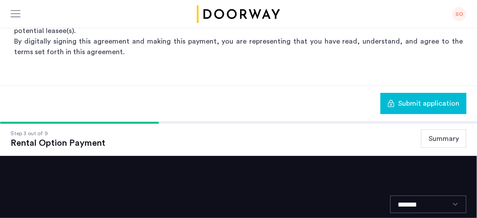
scroll to position [247, 0]
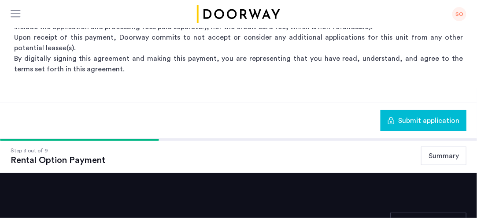
click at [437, 121] on span "Submit application" at bounding box center [428, 120] width 61 height 11
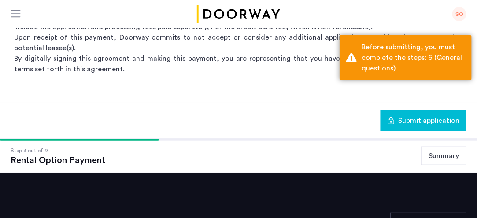
click at [445, 155] on button "Summary" at bounding box center [443, 156] width 45 height 18
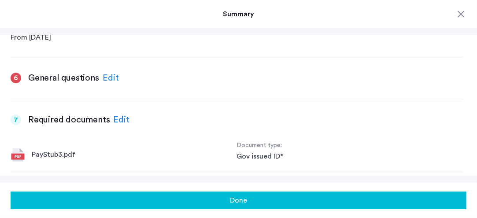
scroll to position [941, 0]
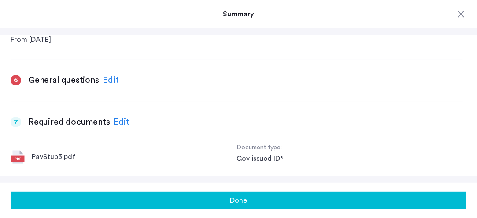
click at [42, 83] on h3 "General questions" at bounding box center [63, 80] width 71 height 12
click at [105, 84] on div "Edit" at bounding box center [111, 79] width 16 height 13
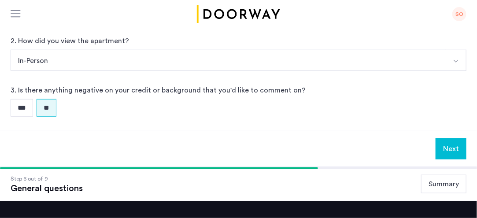
scroll to position [267, 0]
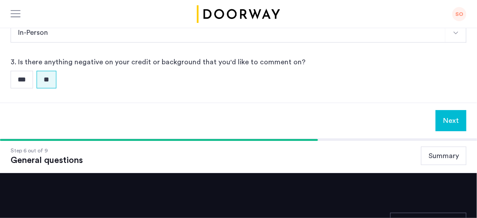
click at [447, 119] on button "Next" at bounding box center [450, 120] width 31 height 21
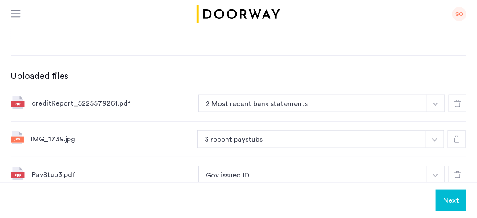
scroll to position [0, 0]
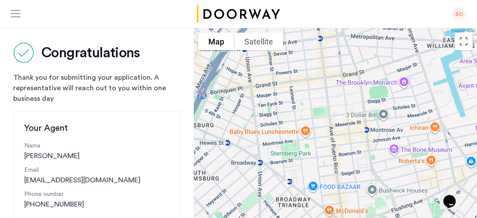
scroll to position [1, 0]
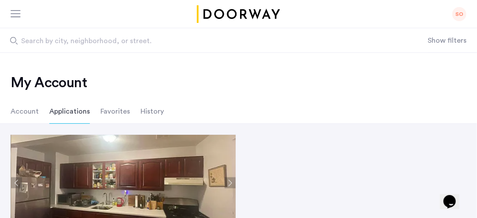
click at [24, 107] on li "Account" at bounding box center [25, 111] width 28 height 25
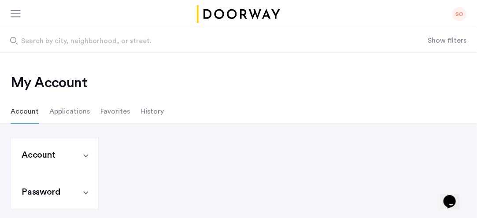
click at [83, 154] on span "Account" at bounding box center [53, 155] width 62 height 12
click at [58, 113] on li "Applications" at bounding box center [69, 111] width 40 height 25
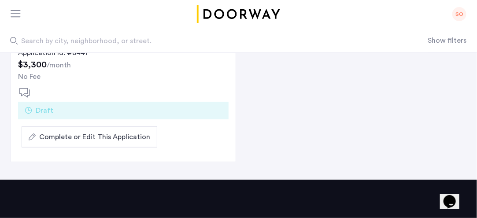
scroll to position [204, 0]
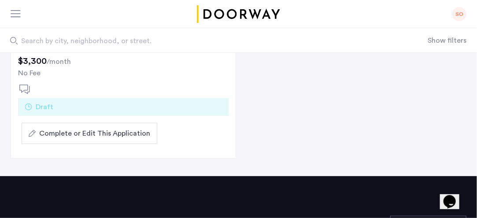
click at [18, 79] on div "964 Myrtle Avenue, Unit 2, Brooklyn , NY 11206 Application Id: #8441 $3,300 /mo…" at bounding box center [123, 53] width 224 height 54
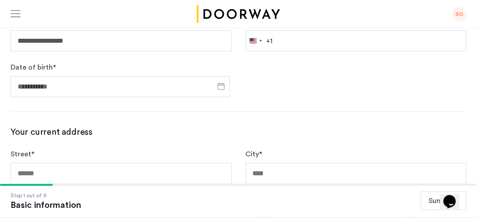
scroll to position [220, 0]
